Goal: Find specific page/section: Find specific page/section

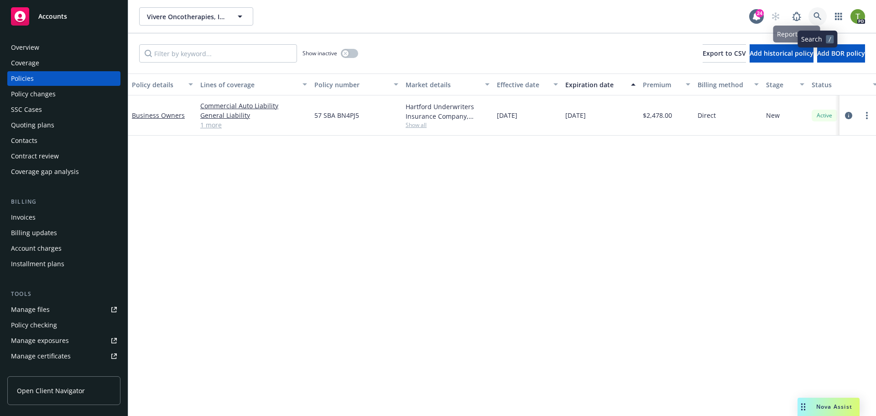
click at [819, 21] on link at bounding box center [818, 16] width 18 height 18
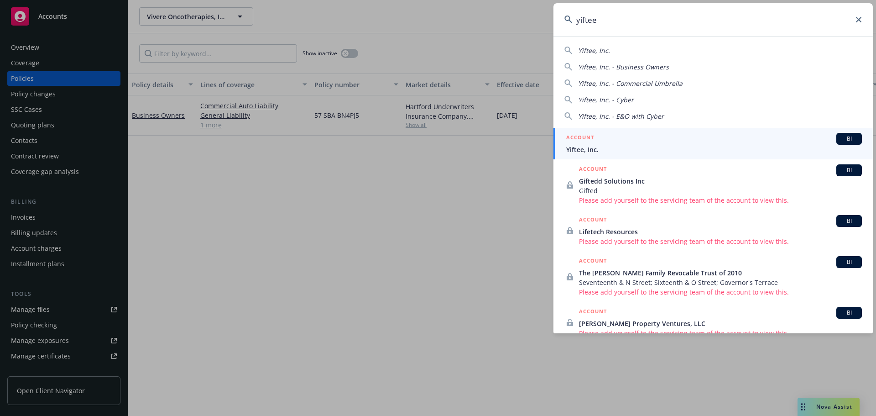
type input "yiftee"
click at [597, 151] on span "Yiftee, Inc." at bounding box center [714, 150] width 296 height 10
